Goal: Check status: Check status

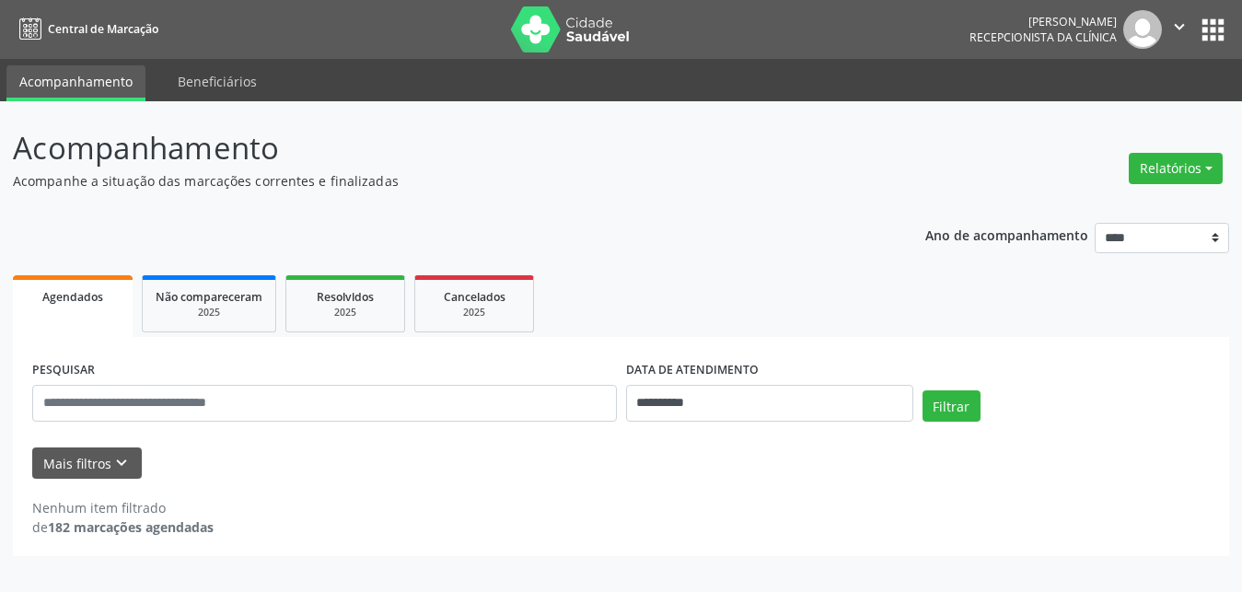
select select "*"
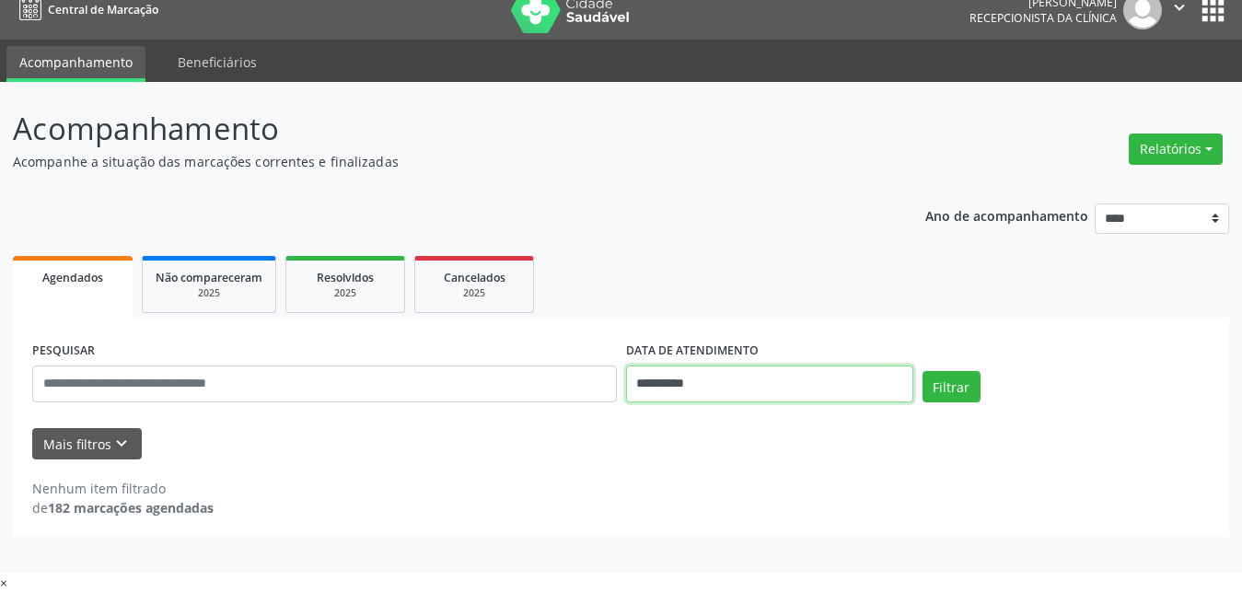
click at [742, 380] on input "**********" at bounding box center [769, 384] width 287 height 37
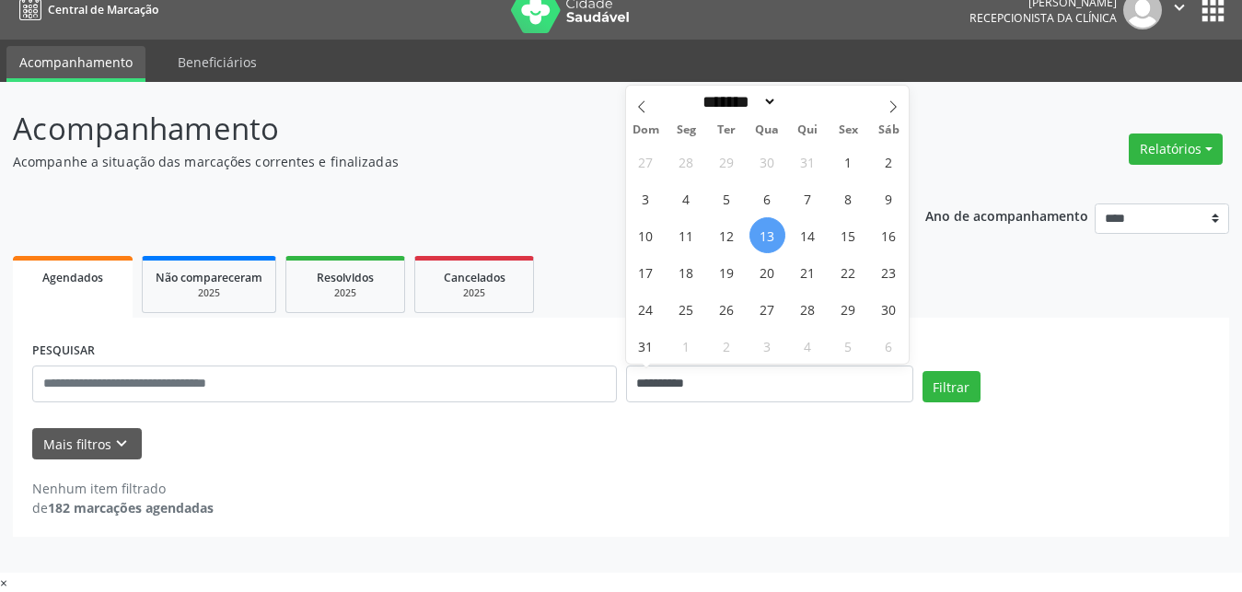
click at [831, 228] on div "27 28 29 30 31 1 2 3 4 5 6 7 8 9 10 11 12 13 14 15 16 17 18 19 20 21 22 23 24 2…" at bounding box center [768, 253] width 284 height 221
click at [809, 235] on span "14" at bounding box center [808, 235] width 36 height 36
type input "**********"
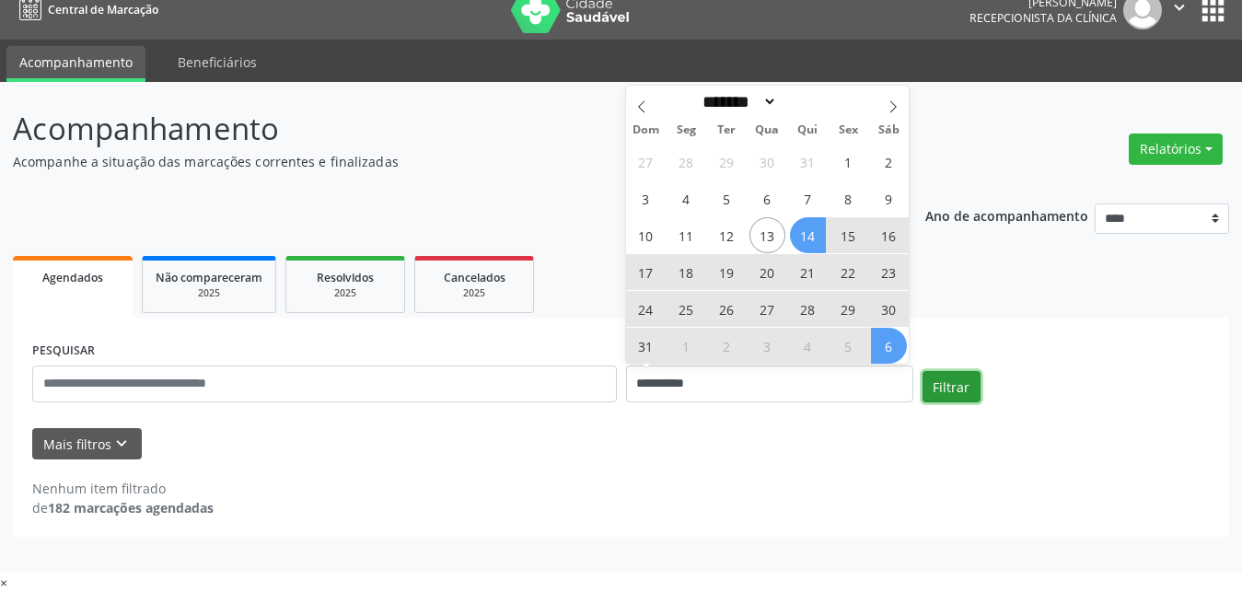
click at [948, 381] on button "Filtrar" at bounding box center [952, 386] width 58 height 31
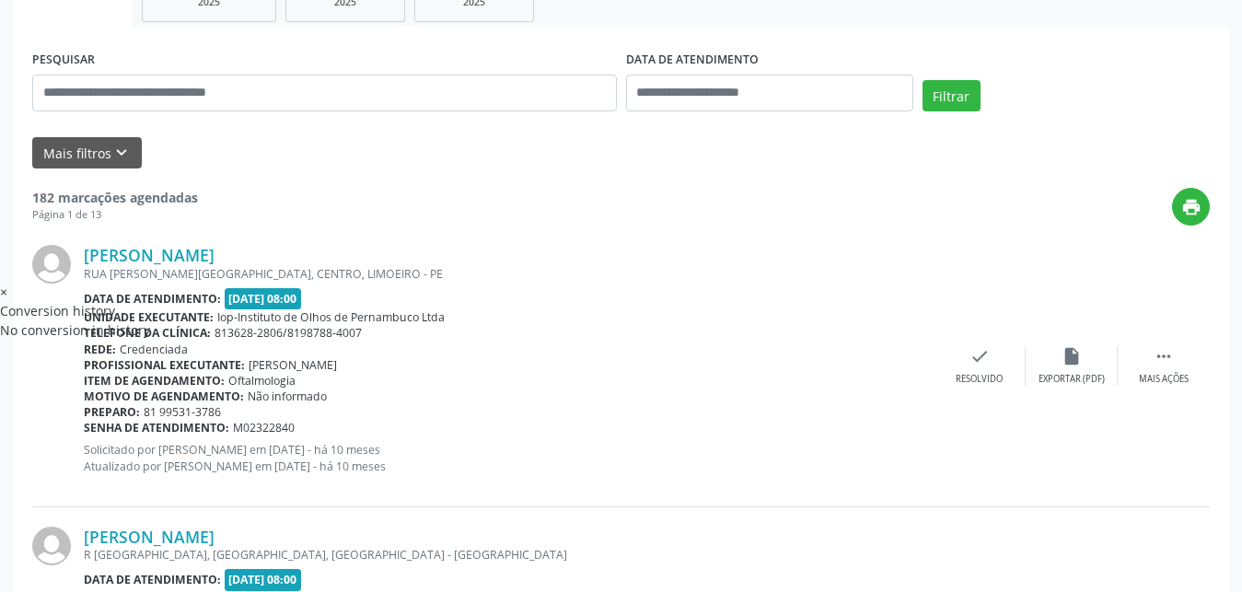
scroll to position [207, 0]
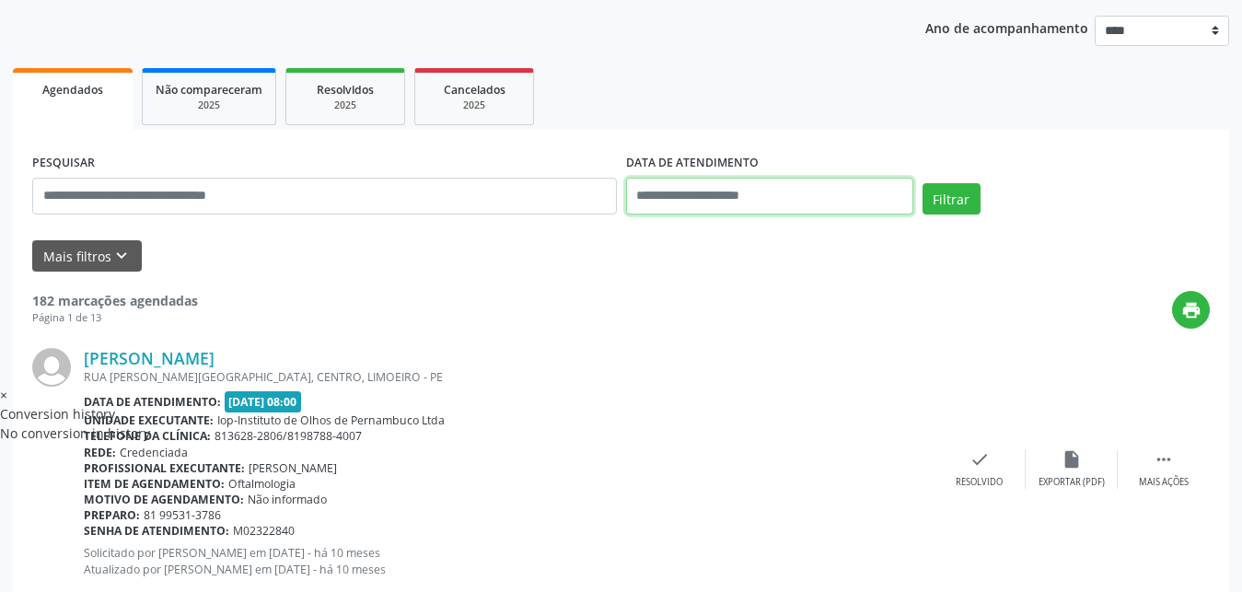
click at [749, 197] on input "text" at bounding box center [769, 196] width 287 height 37
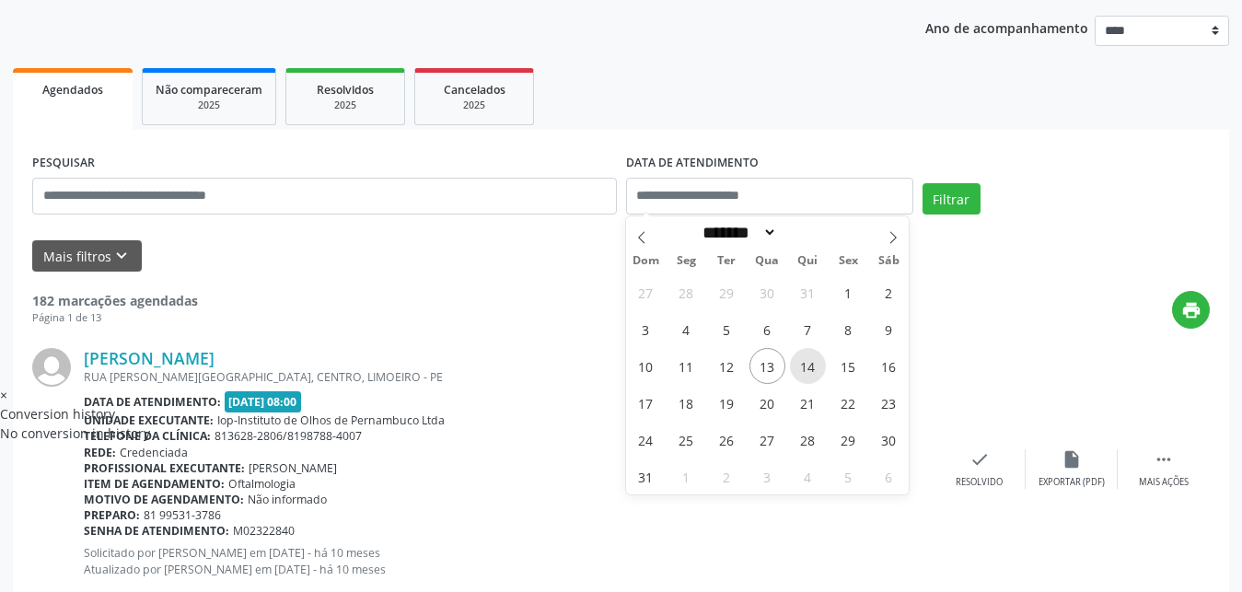
click at [813, 365] on span "14" at bounding box center [808, 366] width 36 height 36
type input "**********"
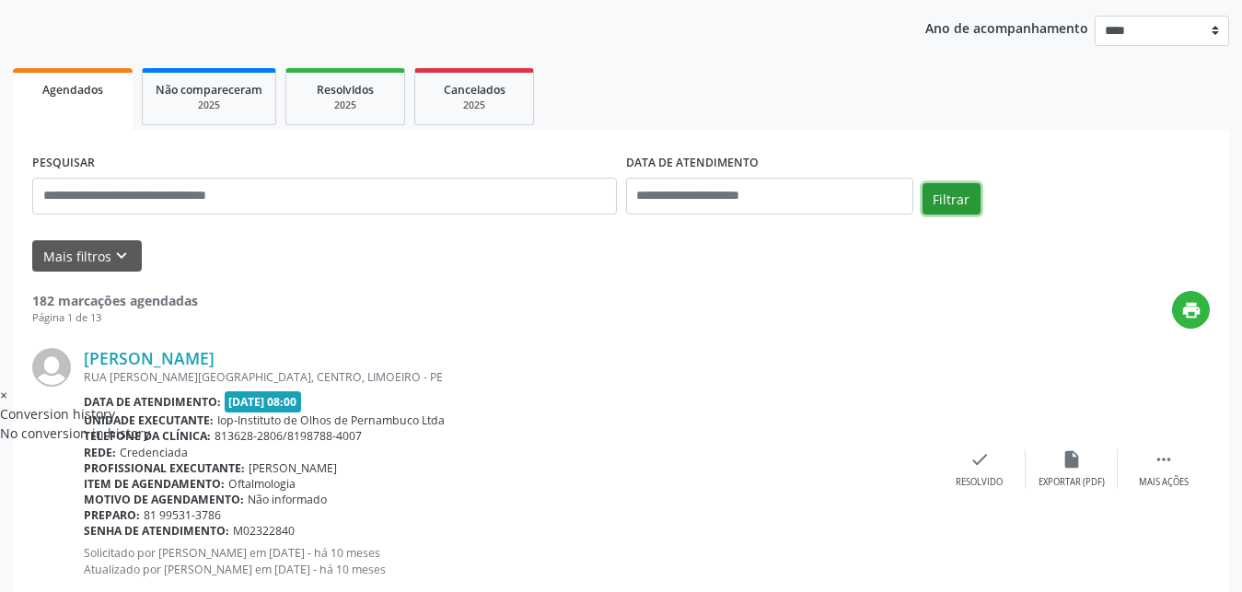
click at [957, 199] on button "Filtrar" at bounding box center [952, 198] width 58 height 31
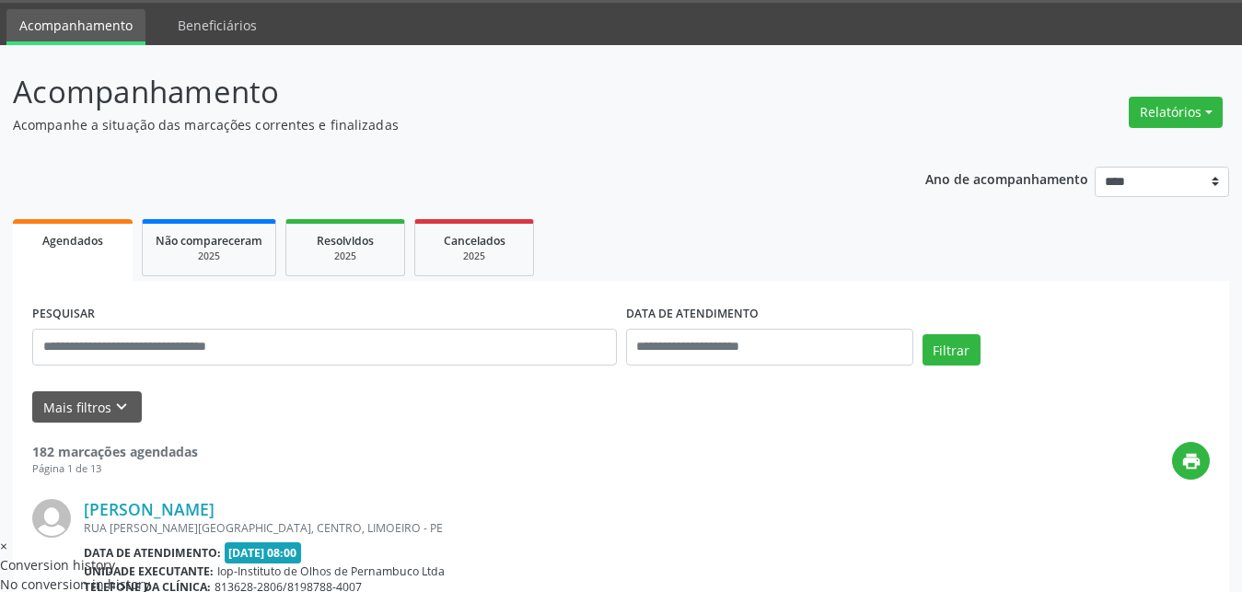
scroll to position [94, 0]
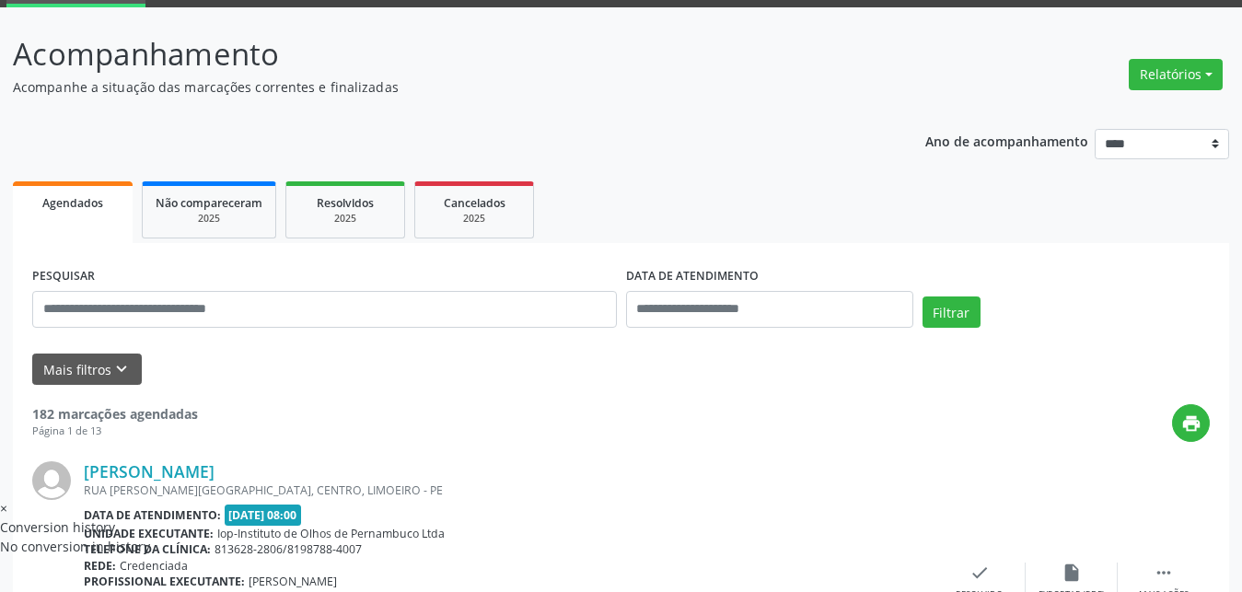
click at [75, 205] on span "Agendados" at bounding box center [72, 203] width 61 height 16
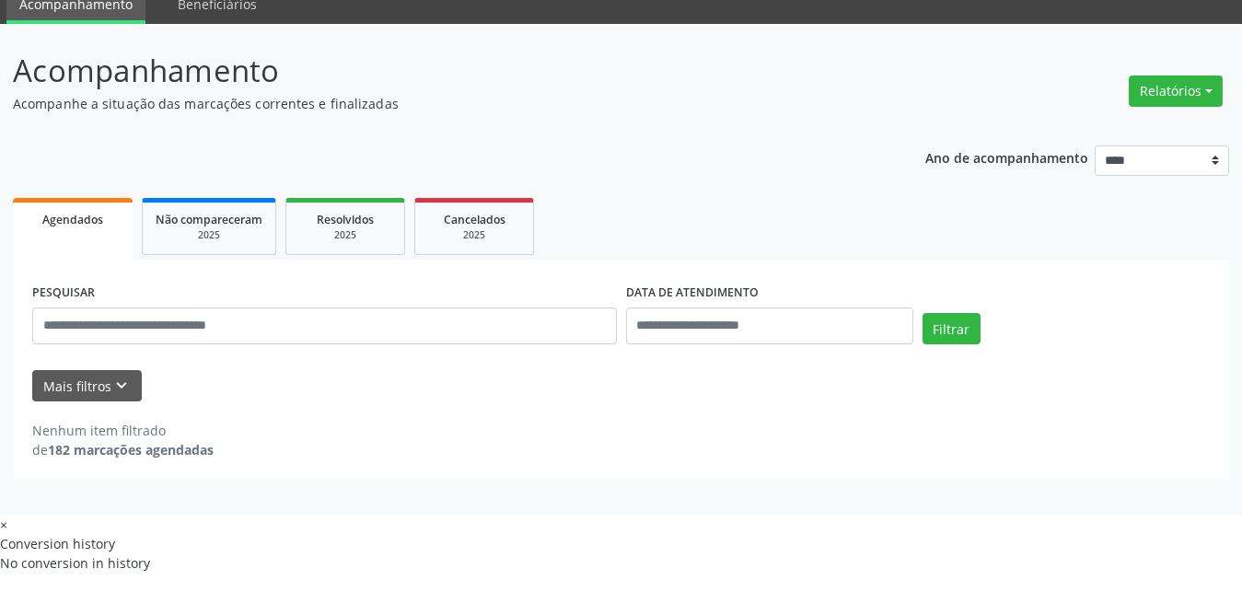
scroll to position [19, 0]
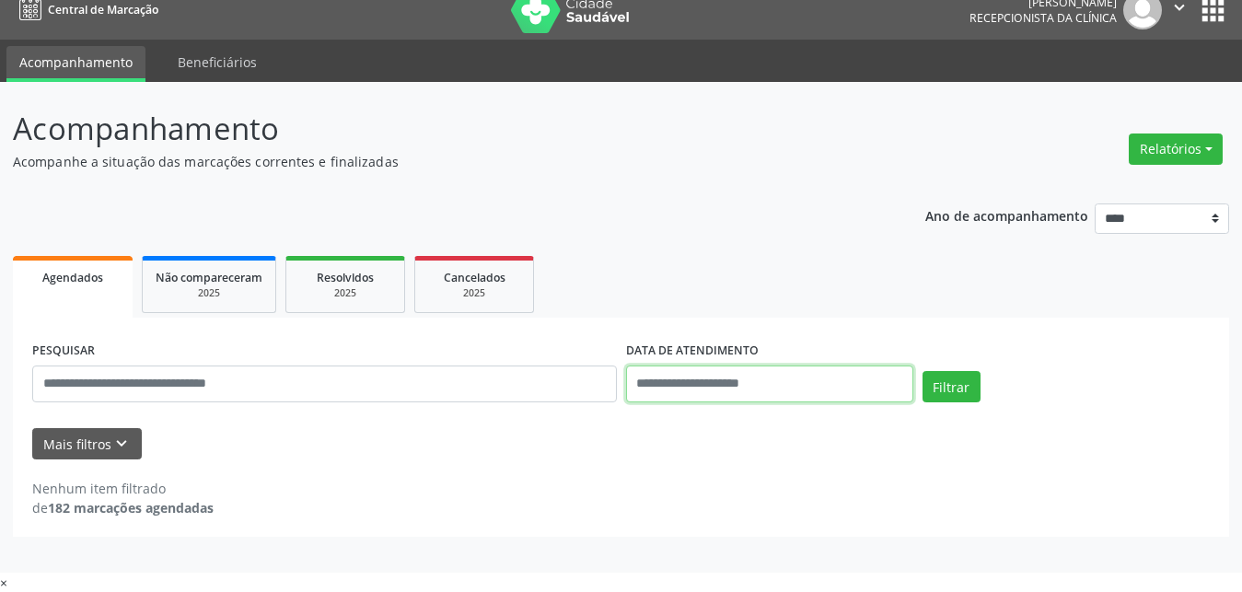
click at [695, 385] on input "text" at bounding box center [769, 384] width 287 height 37
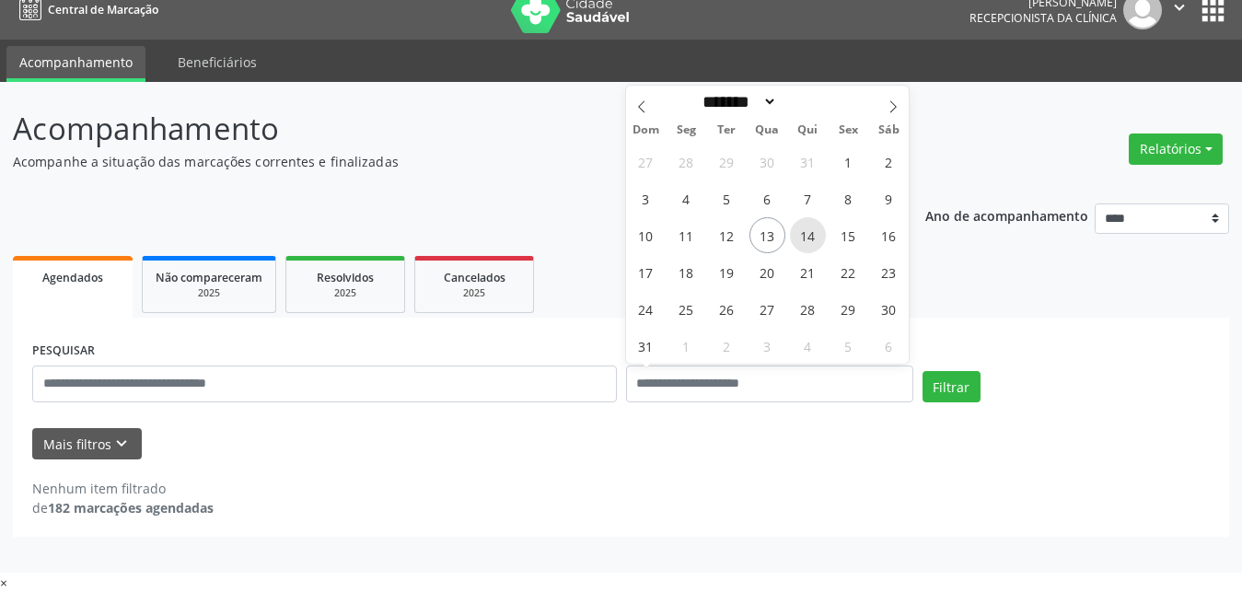
click at [820, 236] on span "14" at bounding box center [808, 235] width 36 height 36
type input "**********"
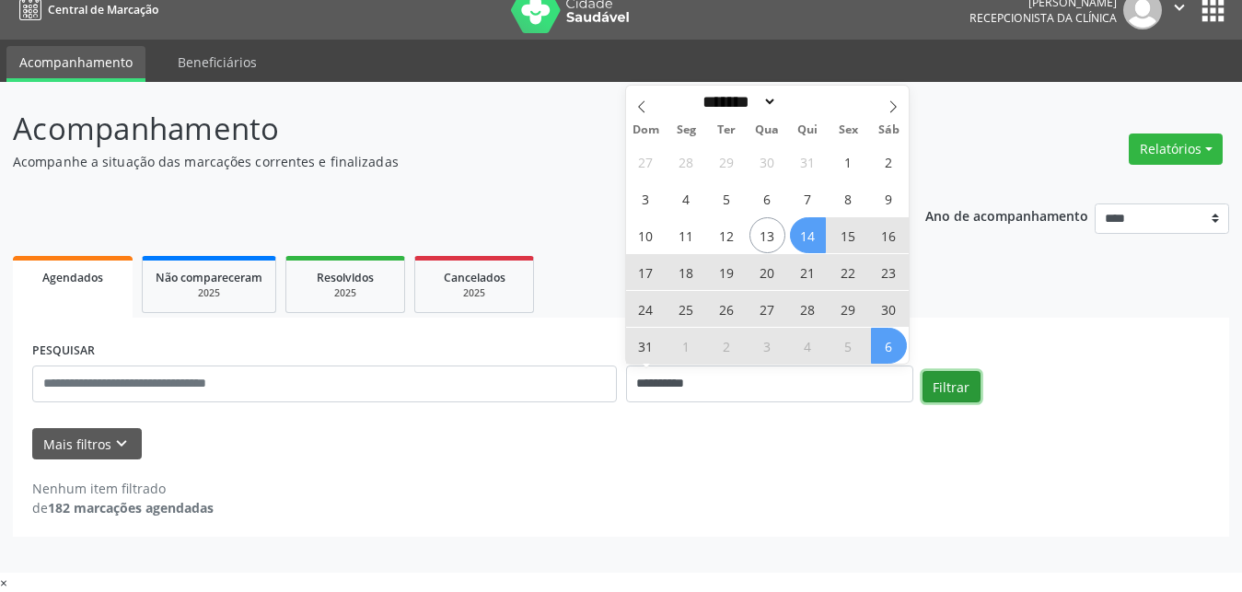
click at [952, 389] on button "Filtrar" at bounding box center [952, 386] width 58 height 31
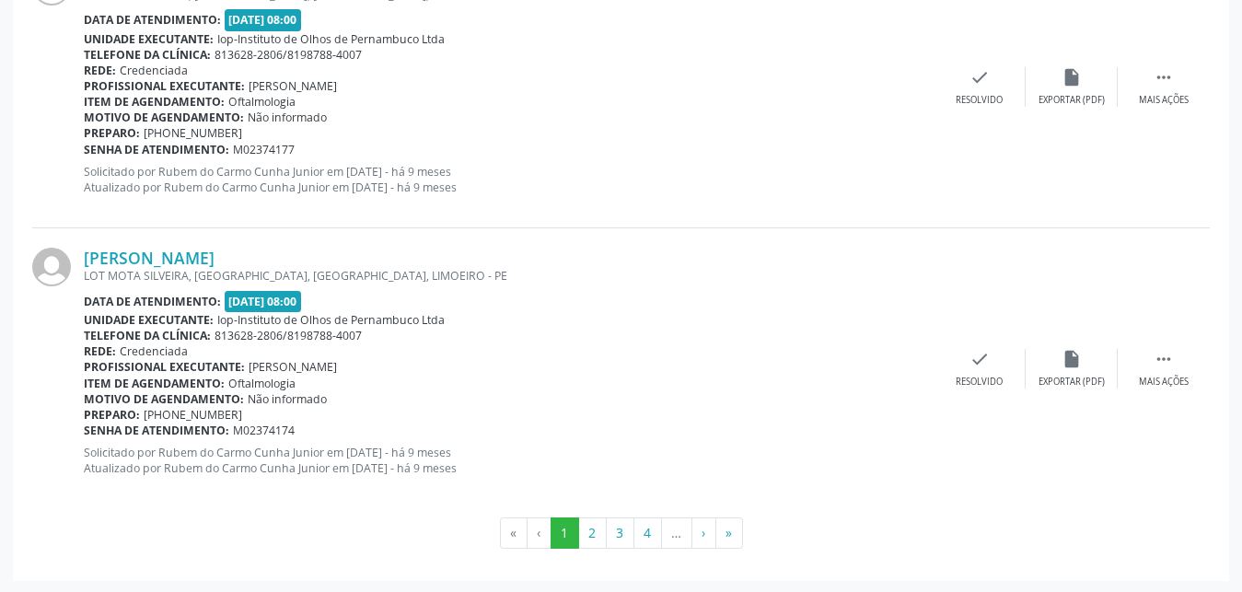
scroll to position [4246, 0]
click at [726, 537] on button "»" at bounding box center [729, 532] width 28 height 31
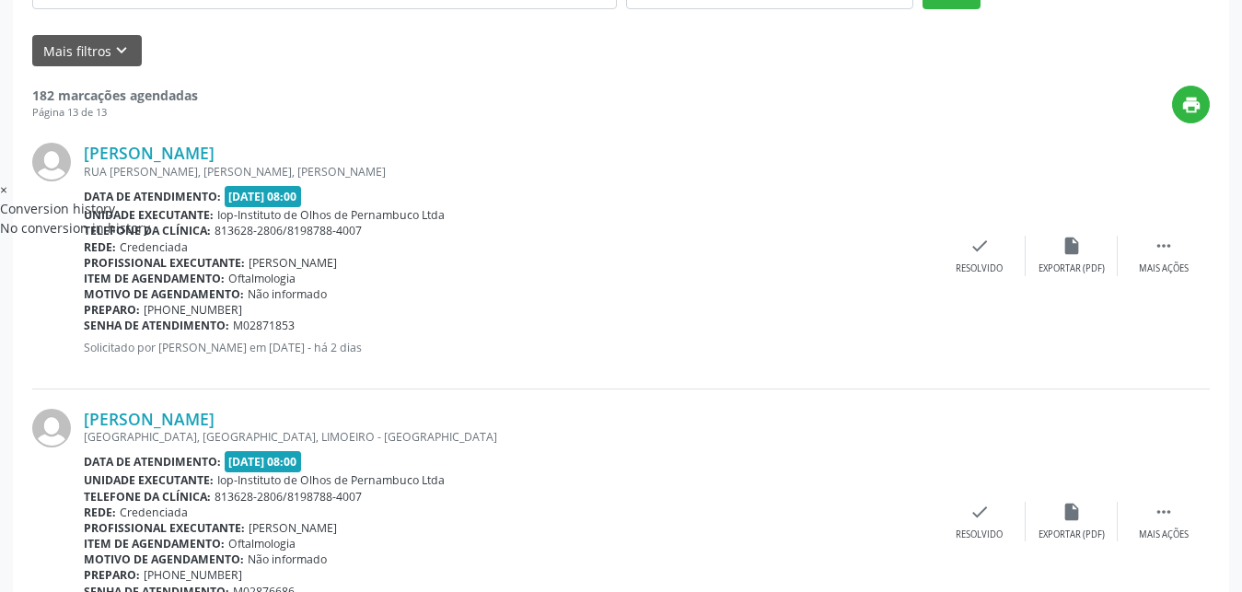
scroll to position [559, 0]
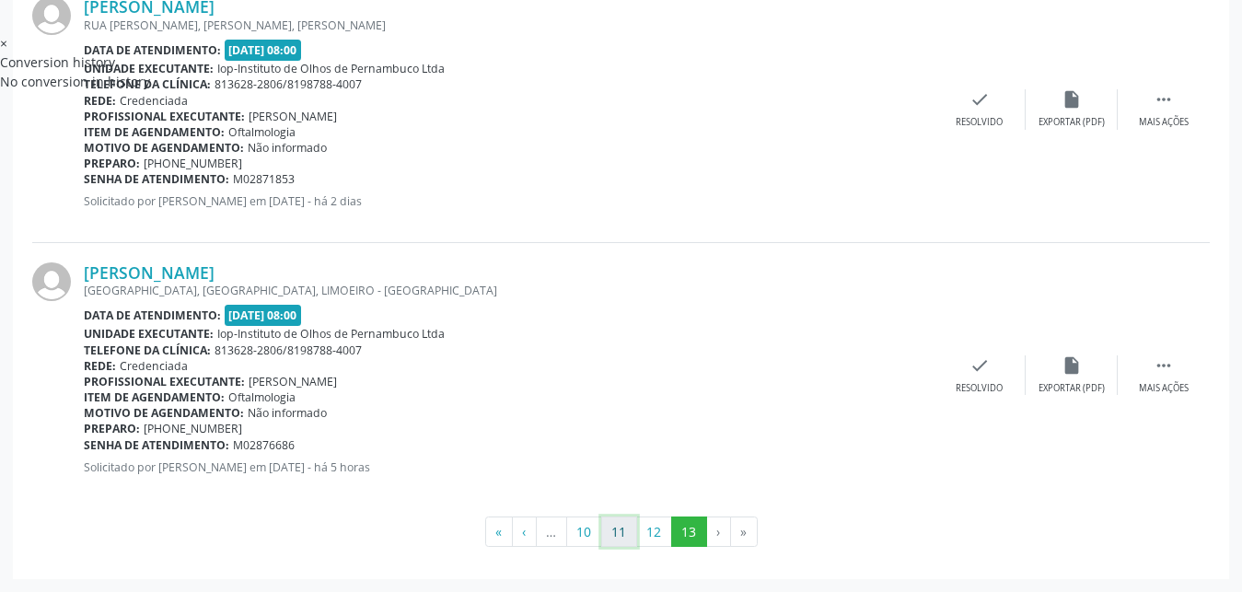
click at [629, 529] on button "11" at bounding box center [619, 532] width 36 height 31
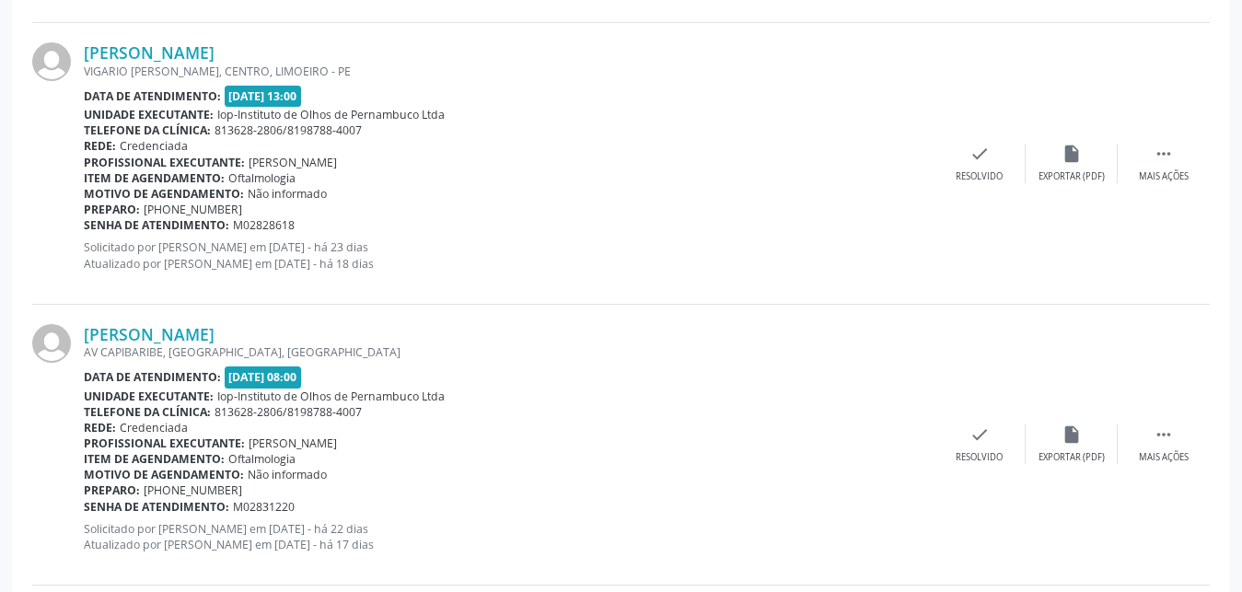
scroll to position [4246, 0]
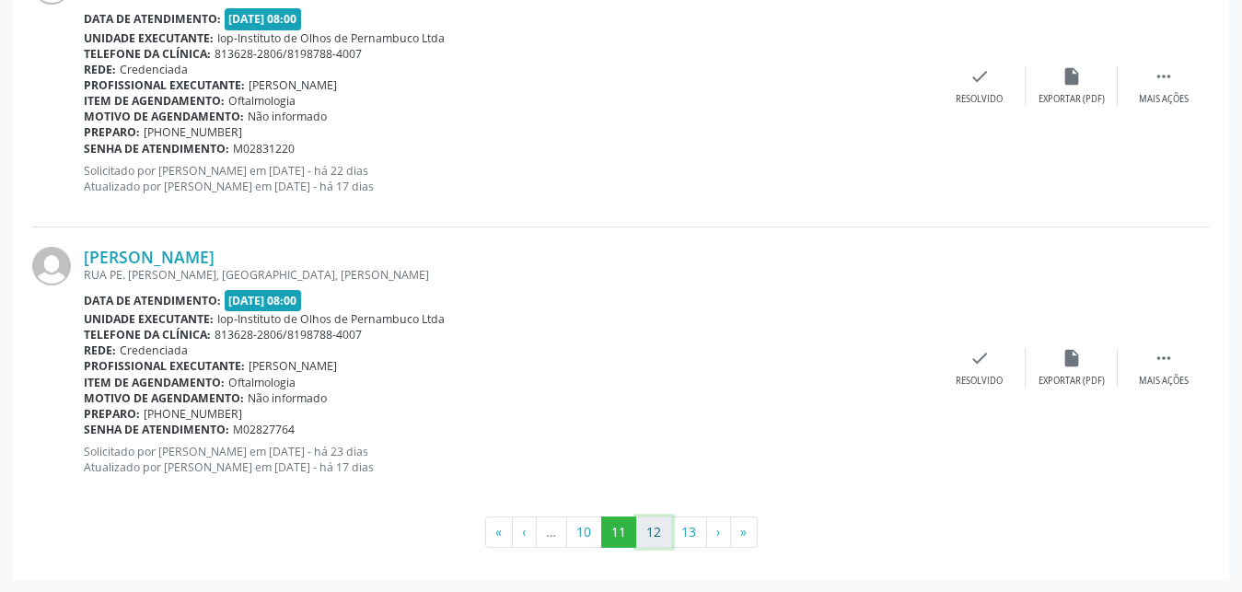
click at [654, 530] on button "12" at bounding box center [654, 532] width 36 height 31
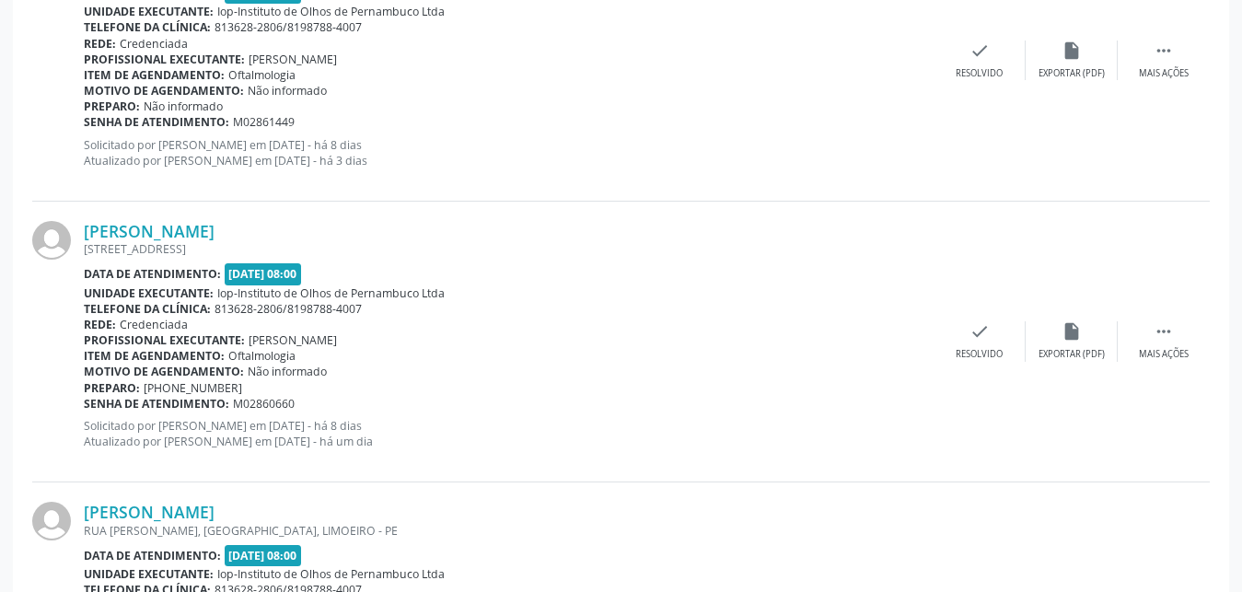
scroll to position [2103, 0]
